Goal: Obtain resource: Download file/media

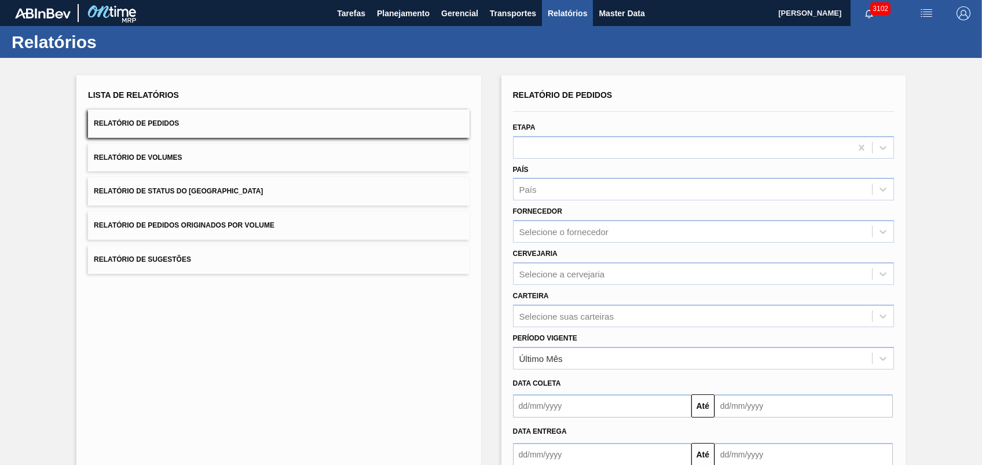
click at [259, 213] on button "Relatório de Pedidos Originados por Volume" at bounding box center [278, 225] width 381 height 28
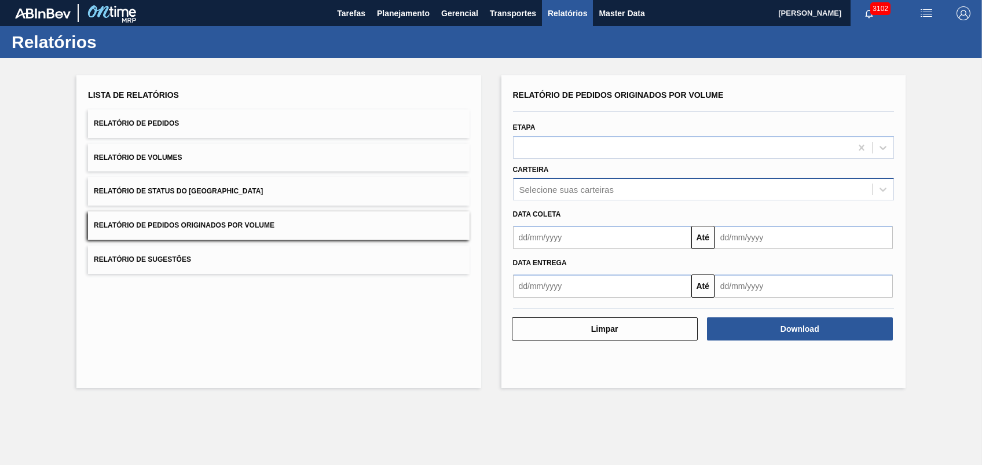
click at [541, 193] on div "Selecione suas carteiras" at bounding box center [566, 190] width 94 height 10
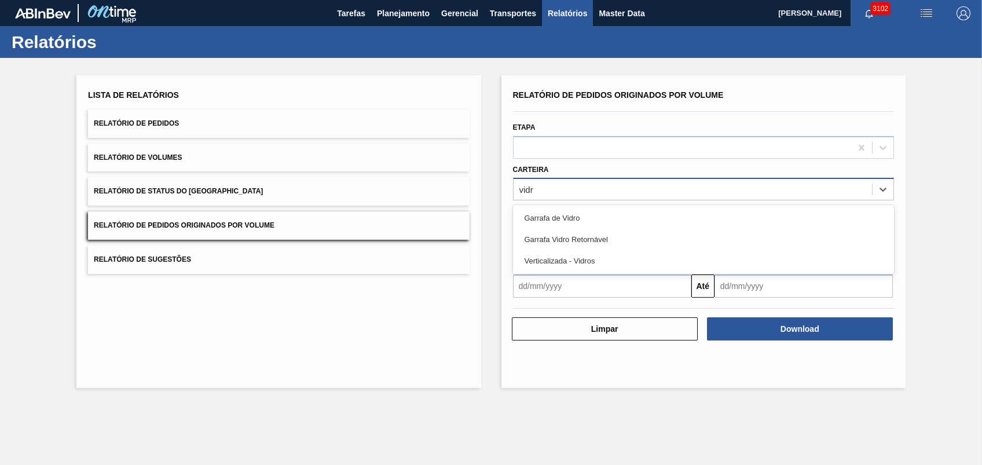
type input "vidro"
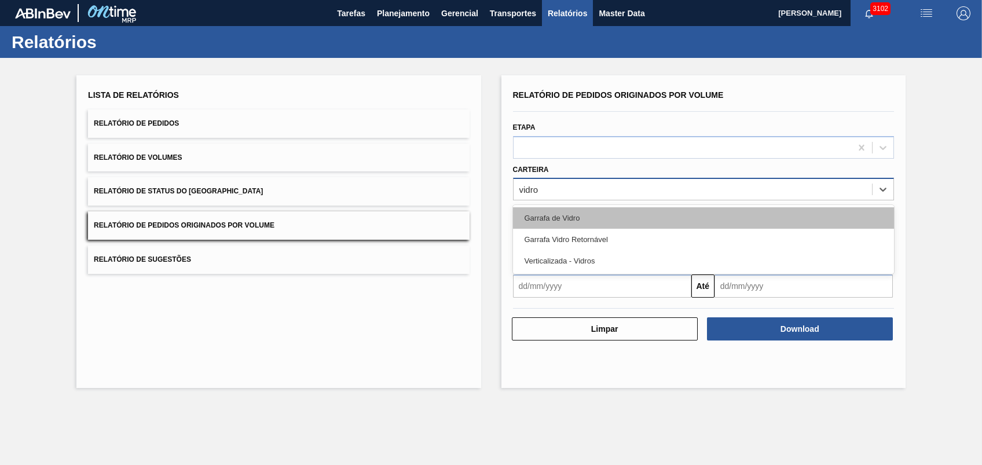
click at [567, 212] on div "Garrafa de Vidro" at bounding box center [703, 217] width 381 height 21
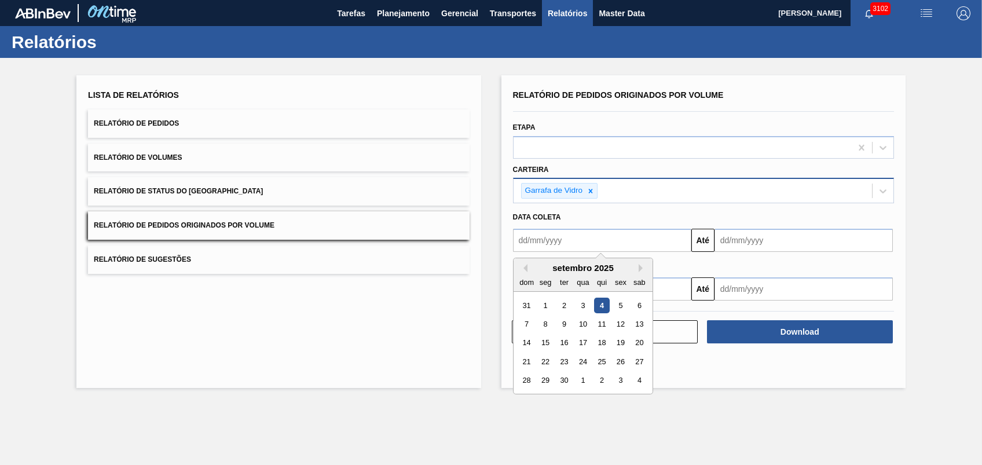
drag, startPoint x: 560, startPoint y: 240, endPoint x: 579, endPoint y: 241, distance: 18.6
click at [560, 238] on input "text" at bounding box center [602, 240] width 178 height 23
type input "[DATE]"
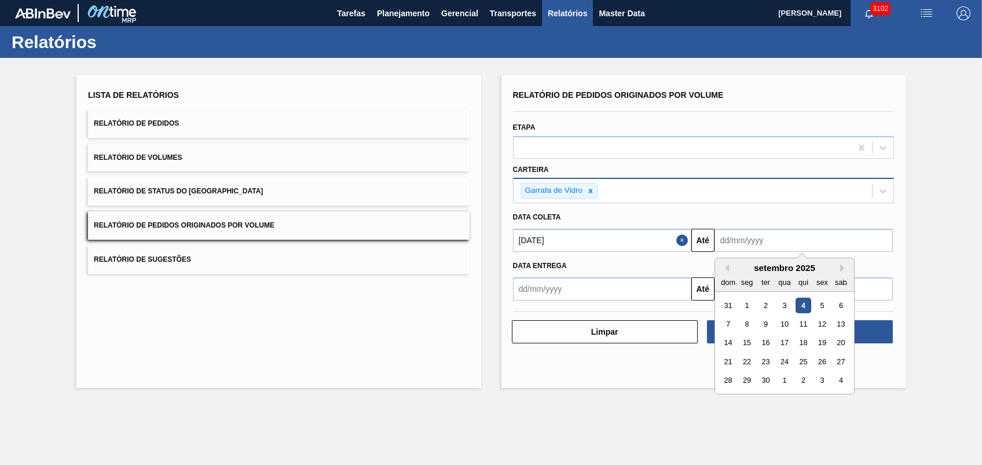
click at [743, 244] on input "text" at bounding box center [803, 240] width 178 height 23
click at [816, 303] on div "5" at bounding box center [822, 306] width 16 height 16
type input "[DATE]"
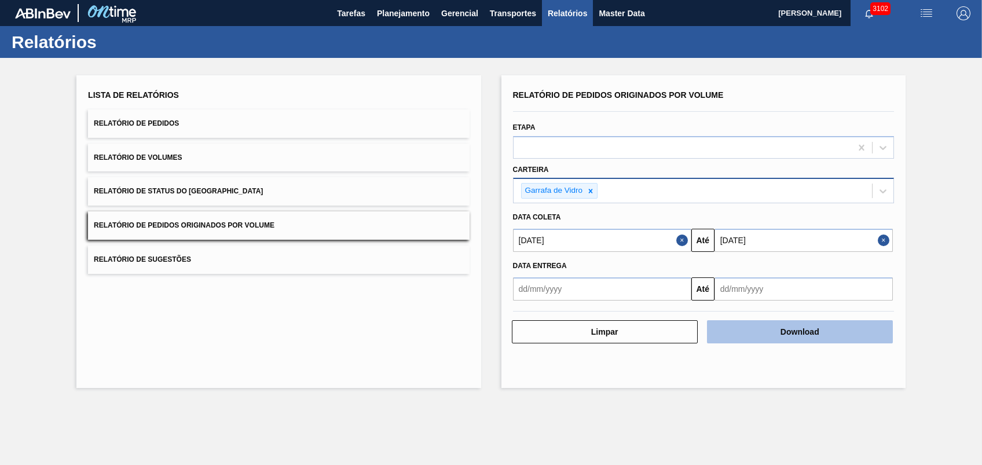
click at [810, 322] on button "Download" at bounding box center [800, 331] width 186 height 23
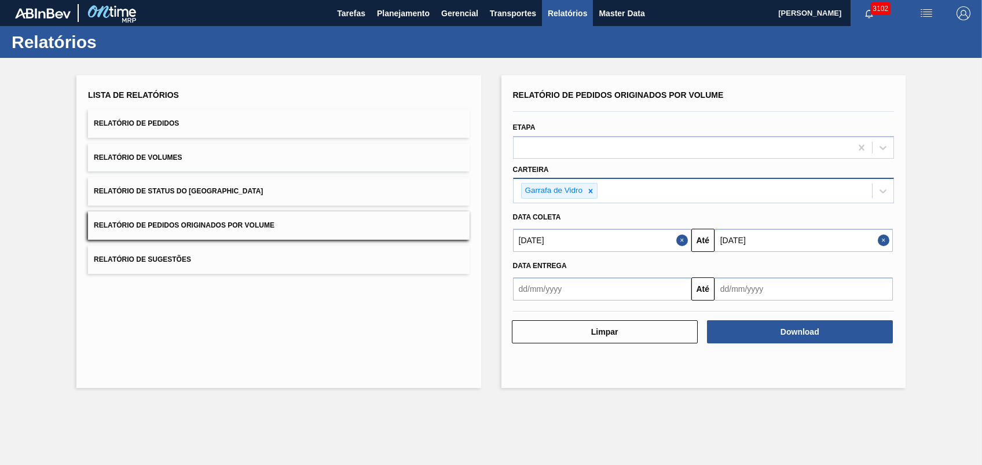
click at [404, 28] on div "Relatórios" at bounding box center [491, 42] width 982 height 32
click at [406, 12] on span "Planejamento" at bounding box center [403, 13] width 53 height 14
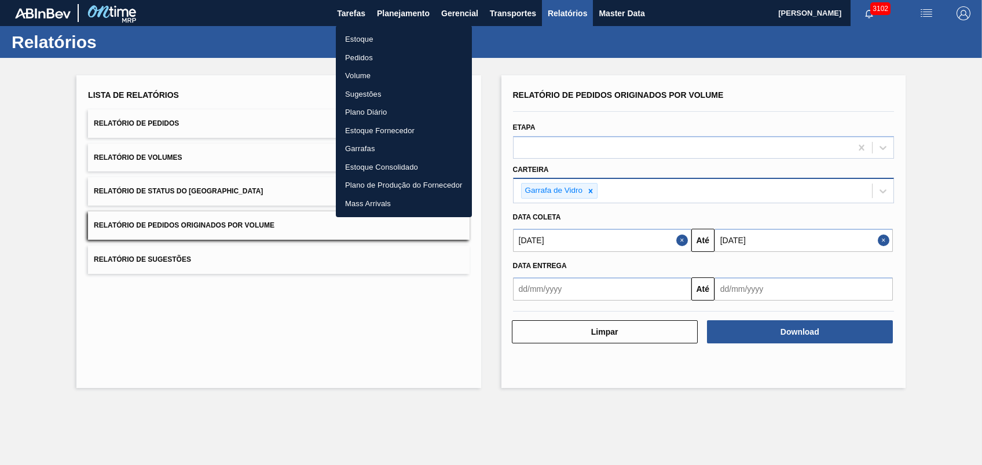
click at [372, 56] on li "Pedidos" at bounding box center [404, 58] width 136 height 19
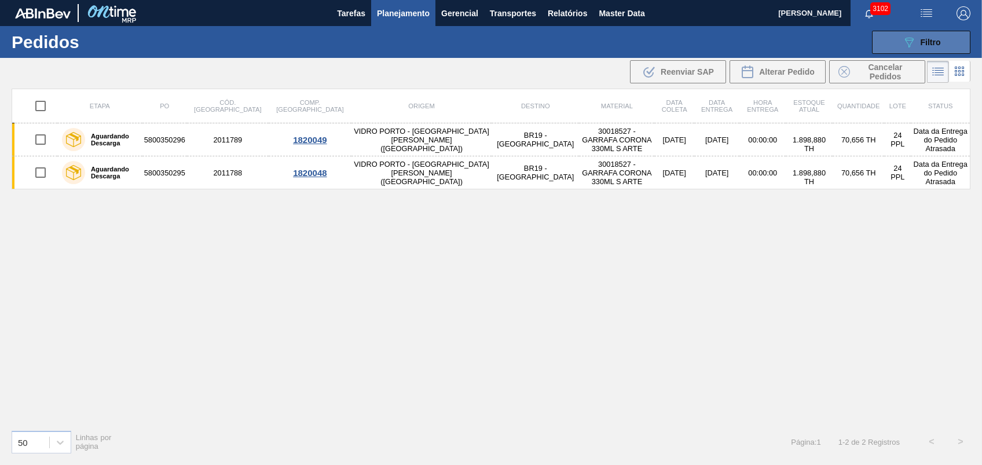
click at [888, 41] on button "089F7B8B-B2A5-4AFE-B5C0-19BA573D28AC Filtro" at bounding box center [921, 42] width 98 height 23
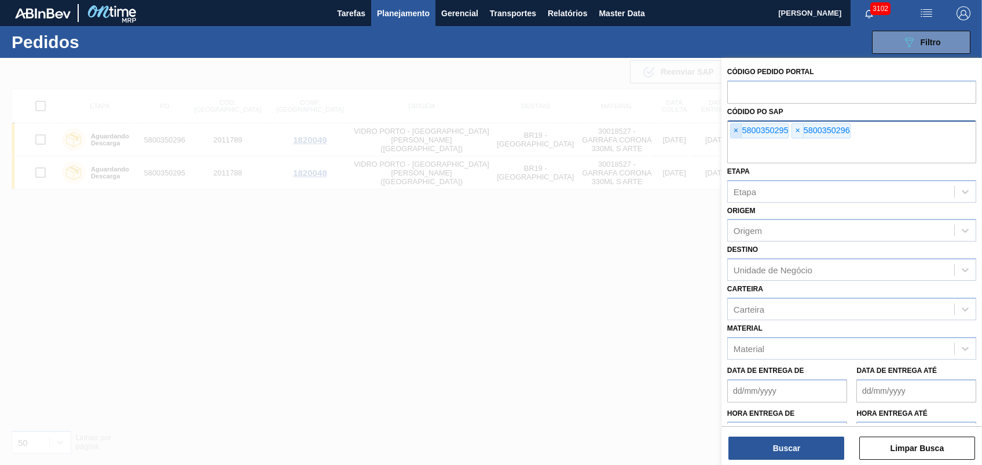
click at [738, 136] on span "×" at bounding box center [735, 131] width 11 height 14
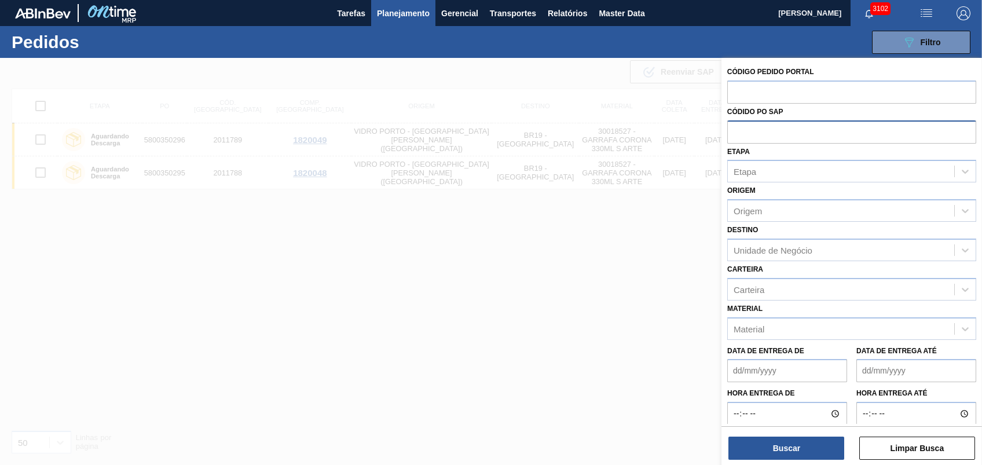
paste input "5800359198"
type input "5800359198"
click at [776, 443] on button "Buscar" at bounding box center [787, 447] width 116 height 23
